Goal: Information Seeking & Learning: Check status

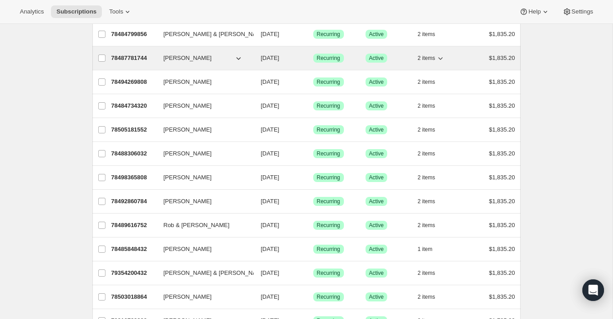
scroll to position [71, 0]
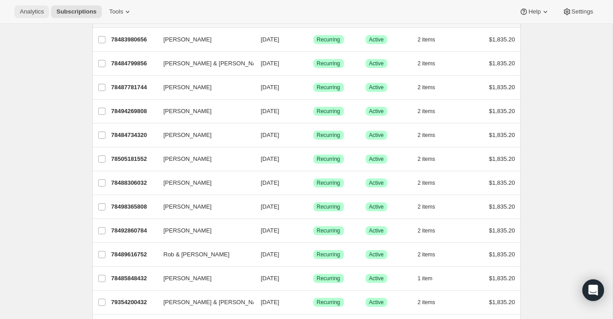
click at [44, 14] on span "Analytics" at bounding box center [32, 11] width 24 height 7
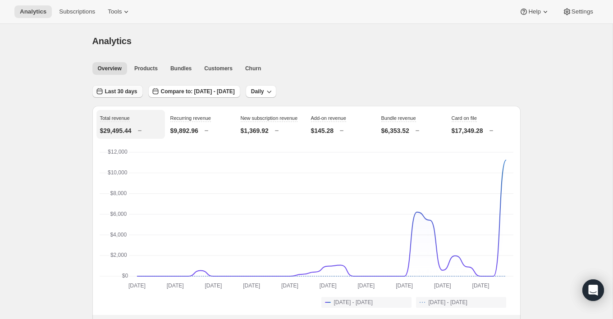
click at [127, 92] on span "Last 30 days" at bounding box center [121, 91] width 32 height 7
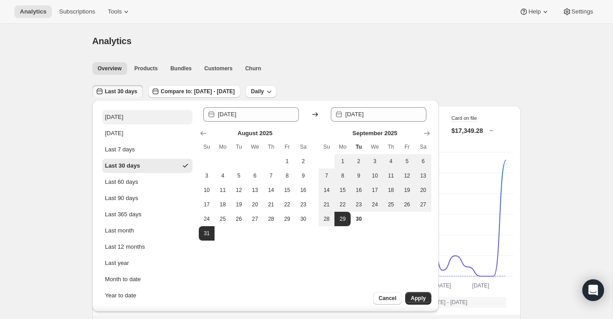
click at [125, 112] on button "Today" at bounding box center [147, 117] width 90 height 14
type input "2025-09-30"
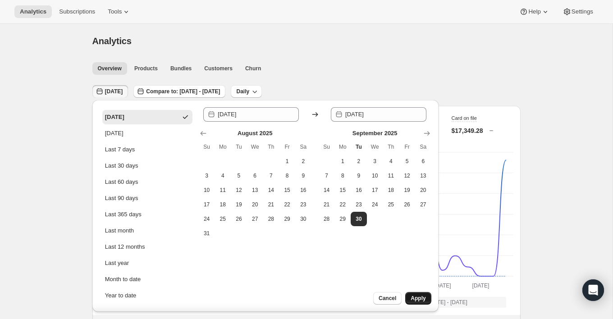
click at [422, 302] on span "Apply" at bounding box center [418, 298] width 15 height 7
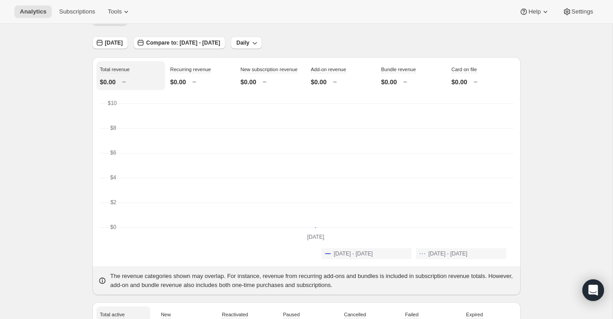
scroll to position [53, 0]
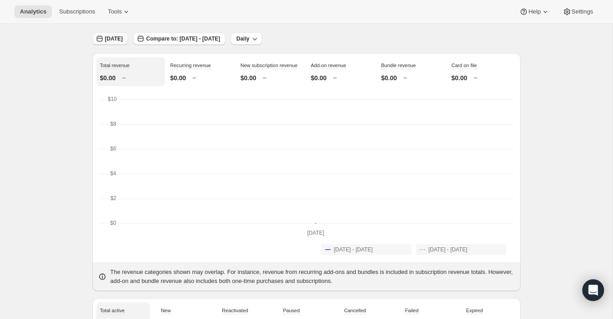
click at [110, 38] on span "Today" at bounding box center [114, 38] width 18 height 7
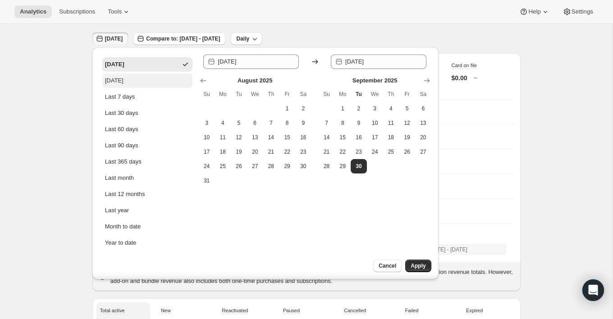
click at [129, 73] on button "Yesterday" at bounding box center [147, 80] width 90 height 14
type input "2025-09-29"
click at [411, 266] on span "Apply" at bounding box center [418, 265] width 15 height 7
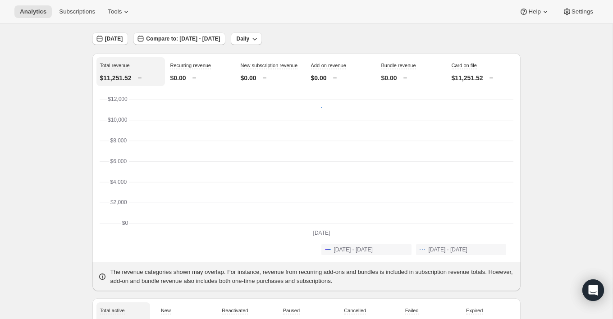
click at [461, 71] on div "Card on file $11,251.52" at bounding box center [482, 71] width 69 height 29
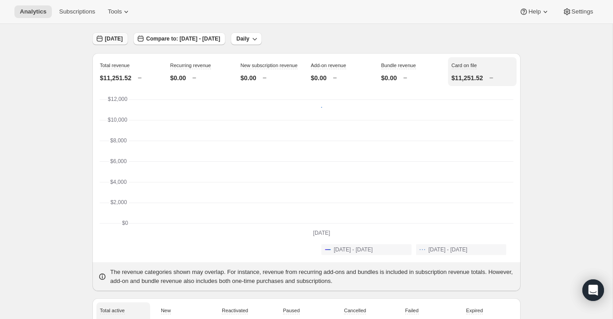
click at [123, 36] on span "Yesterday" at bounding box center [114, 38] width 18 height 7
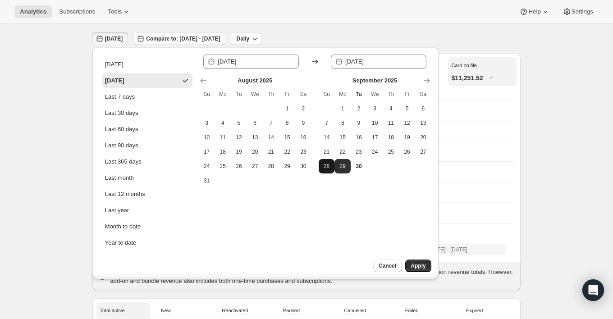
click at [327, 168] on span "28" at bounding box center [326, 166] width 9 height 7
type input "2025-09-28"
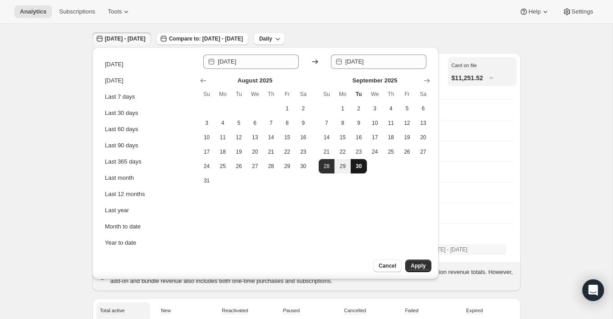
click at [366, 168] on button "30" at bounding box center [359, 166] width 16 height 14
type input "2025-09-30"
click at [362, 165] on span "30" at bounding box center [358, 166] width 9 height 7
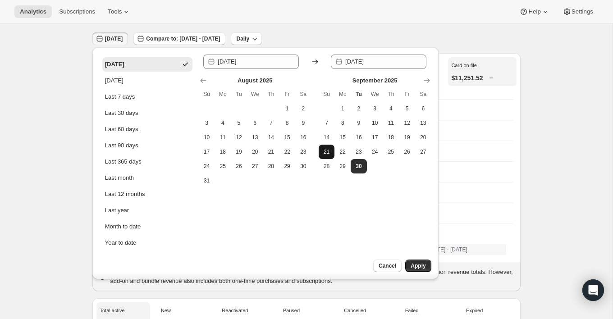
click at [325, 157] on button "21" at bounding box center [327, 152] width 16 height 14
type input "2025-09-21"
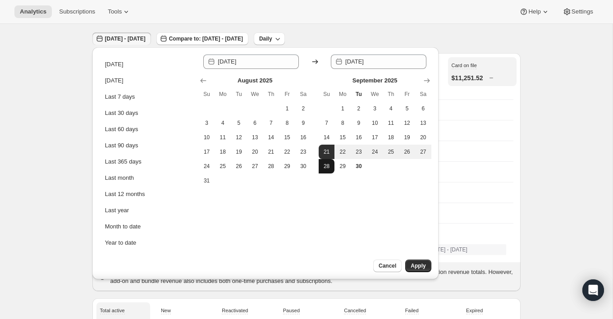
click at [326, 166] on span "28" at bounding box center [326, 166] width 9 height 7
type input "2025-09-28"
click at [351, 170] on button "30" at bounding box center [359, 166] width 16 height 14
type input "2025-09-30"
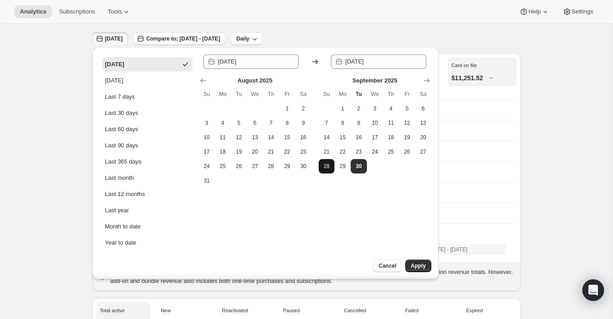
click at [328, 166] on span "28" at bounding box center [326, 166] width 9 height 7
type input "2025-09-28"
click at [362, 166] on span "30" at bounding box center [358, 166] width 9 height 7
type input "2025-09-30"
click at [437, 271] on div "Cancel Apply" at bounding box center [387, 270] width 104 height 20
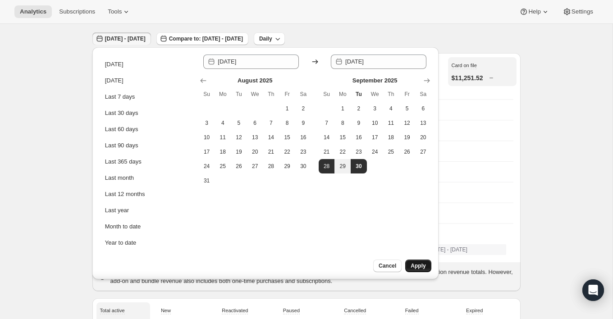
click at [420, 271] on button "Apply" at bounding box center [418, 266] width 26 height 13
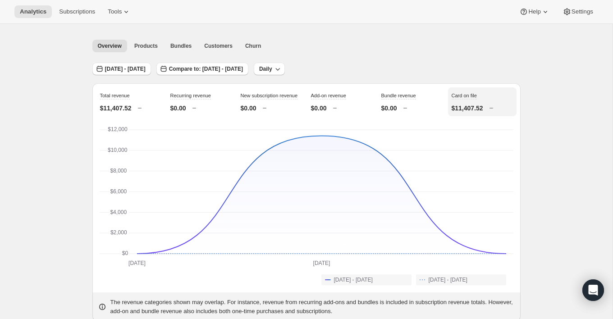
scroll to position [0, 0]
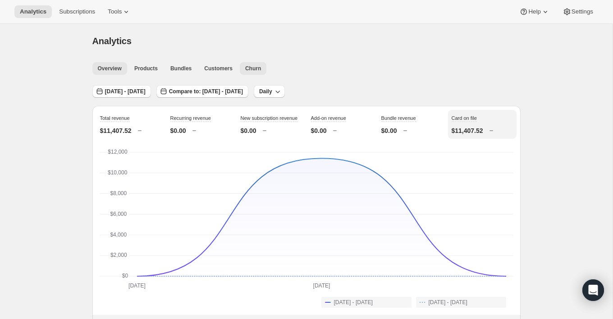
click at [261, 65] on span "Churn" at bounding box center [253, 68] width 16 height 7
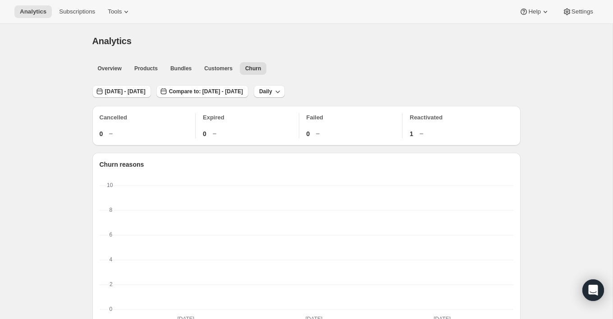
click at [424, 122] on div "Reactivated 1" at bounding box center [462, 125] width 104 height 25
click at [221, 62] on button "Customers" at bounding box center [218, 68] width 39 height 13
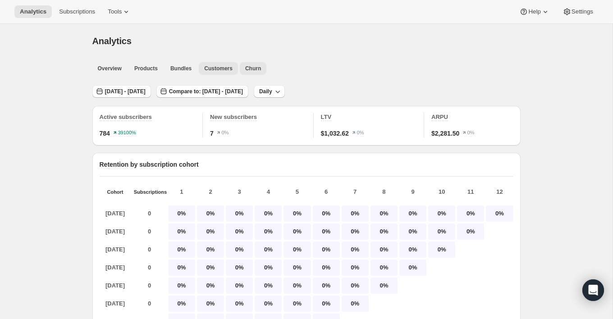
click at [253, 67] on span "Churn" at bounding box center [253, 68] width 16 height 7
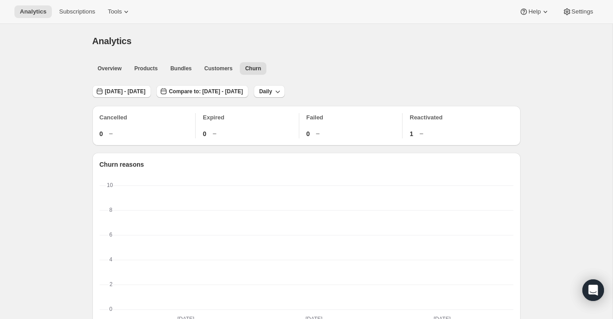
click at [309, 121] on p "Failed" at bounding box center [355, 117] width 96 height 9
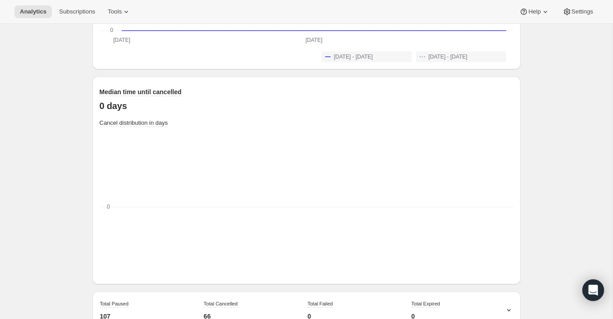
scroll to position [705, 0]
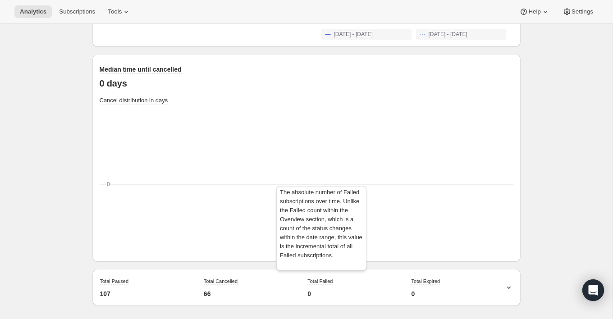
click at [327, 281] on span "Total Failed" at bounding box center [320, 281] width 25 height 5
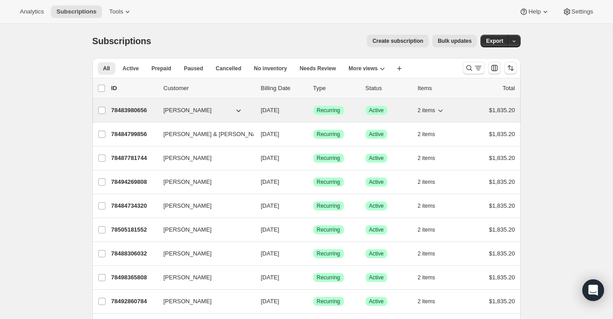
click at [147, 111] on p "78483980656" at bounding box center [133, 110] width 45 height 9
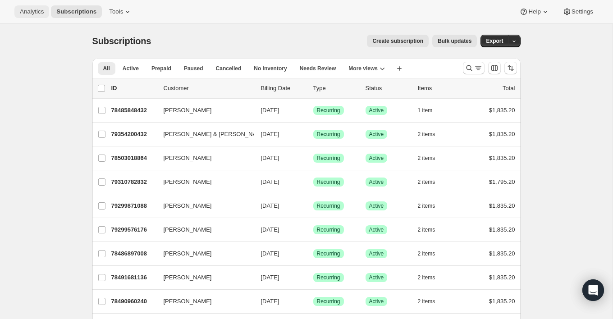
click at [42, 14] on span "Analytics" at bounding box center [32, 11] width 24 height 7
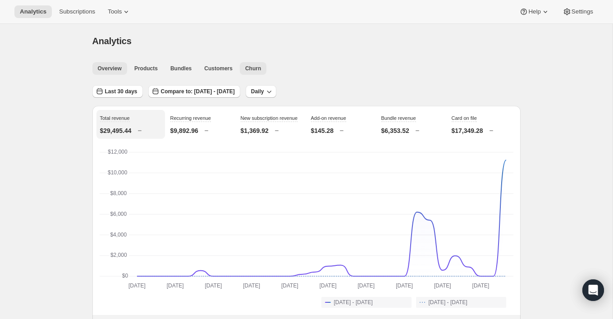
click at [247, 69] on span "Churn" at bounding box center [253, 68] width 16 height 7
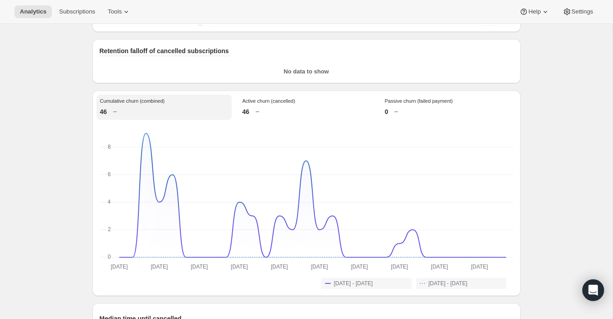
scroll to position [705, 0]
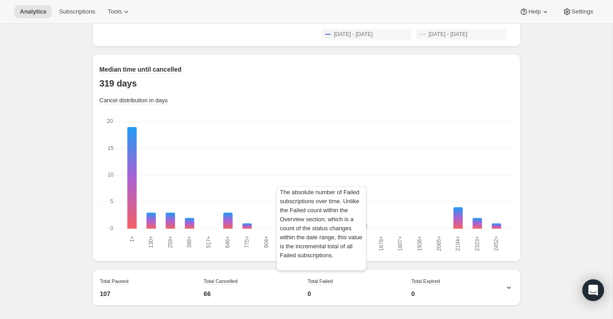
click at [313, 279] on span "Total Failed" at bounding box center [320, 281] width 25 height 5
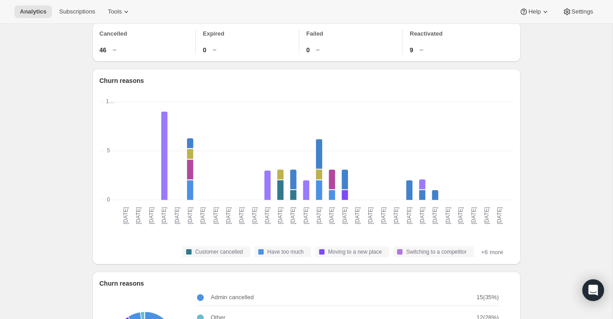
scroll to position [0, 0]
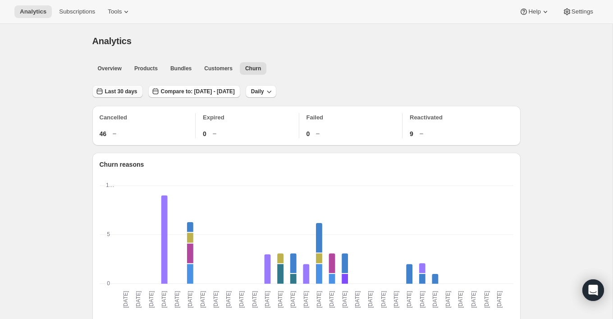
click at [113, 91] on span "Last 30 days" at bounding box center [121, 91] width 32 height 7
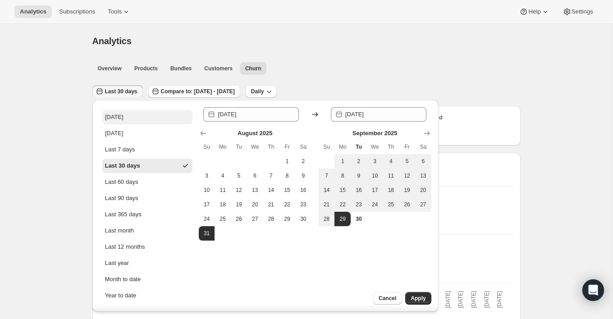
click at [117, 118] on div "Today" at bounding box center [114, 117] width 18 height 9
type input "2025-09-30"
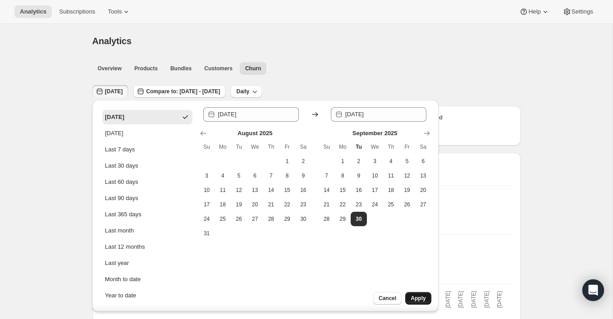
click at [416, 304] on button "Apply" at bounding box center [418, 298] width 26 height 13
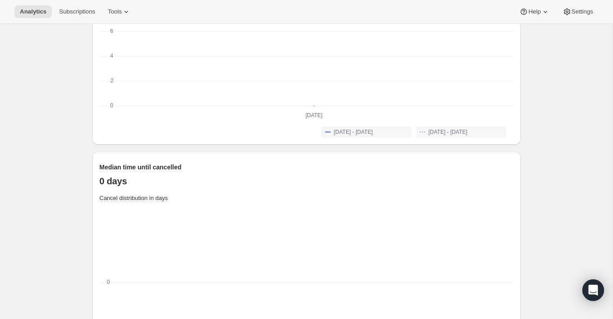
scroll to position [354, 0]
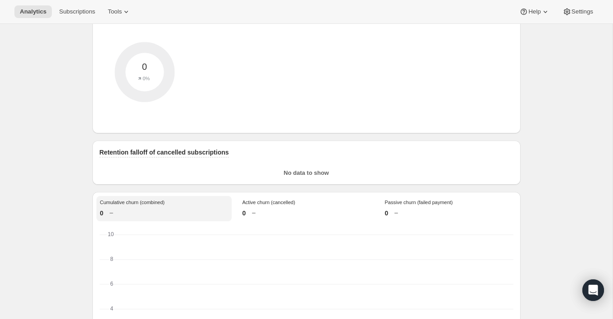
click at [83, 5] on div "Analytics Subscriptions Tools Help Settings" at bounding box center [306, 12] width 613 height 24
click at [83, 11] on span "Subscriptions" at bounding box center [77, 11] width 36 height 7
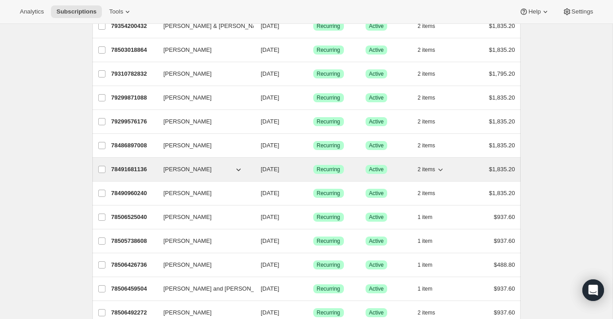
scroll to position [98, 0]
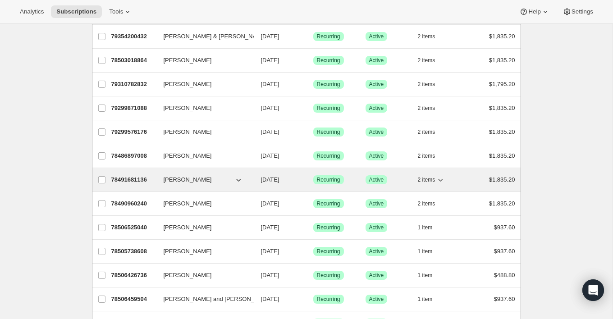
click at [142, 177] on p "78491681136" at bounding box center [133, 179] width 45 height 9
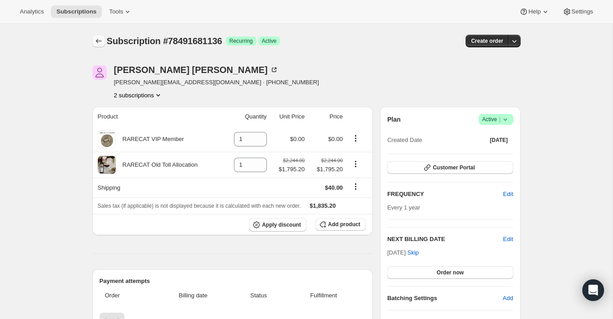
click at [96, 41] on icon "Subscriptions" at bounding box center [98, 41] width 9 height 9
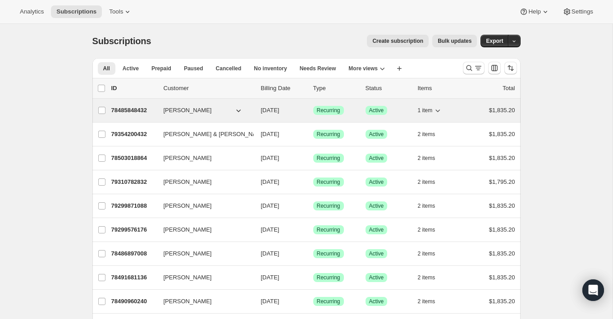
click at [154, 112] on p "78485848432" at bounding box center [133, 110] width 45 height 9
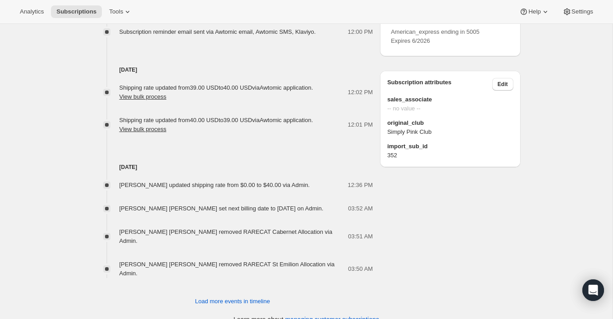
scroll to position [499, 0]
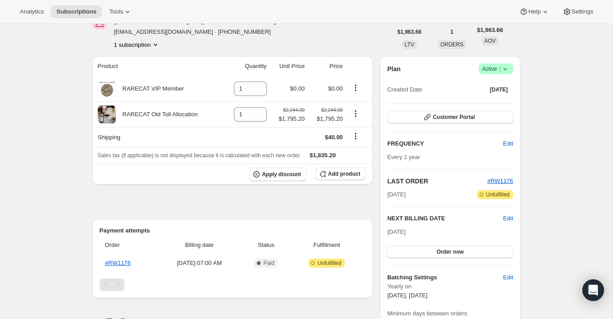
scroll to position [0, 0]
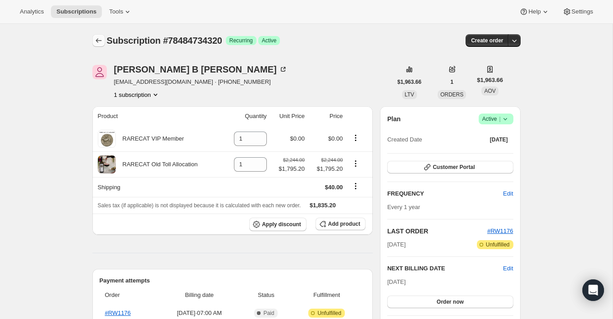
click at [98, 35] on button "Subscriptions" at bounding box center [98, 40] width 13 height 13
